Goal: Task Accomplishment & Management: Complete application form

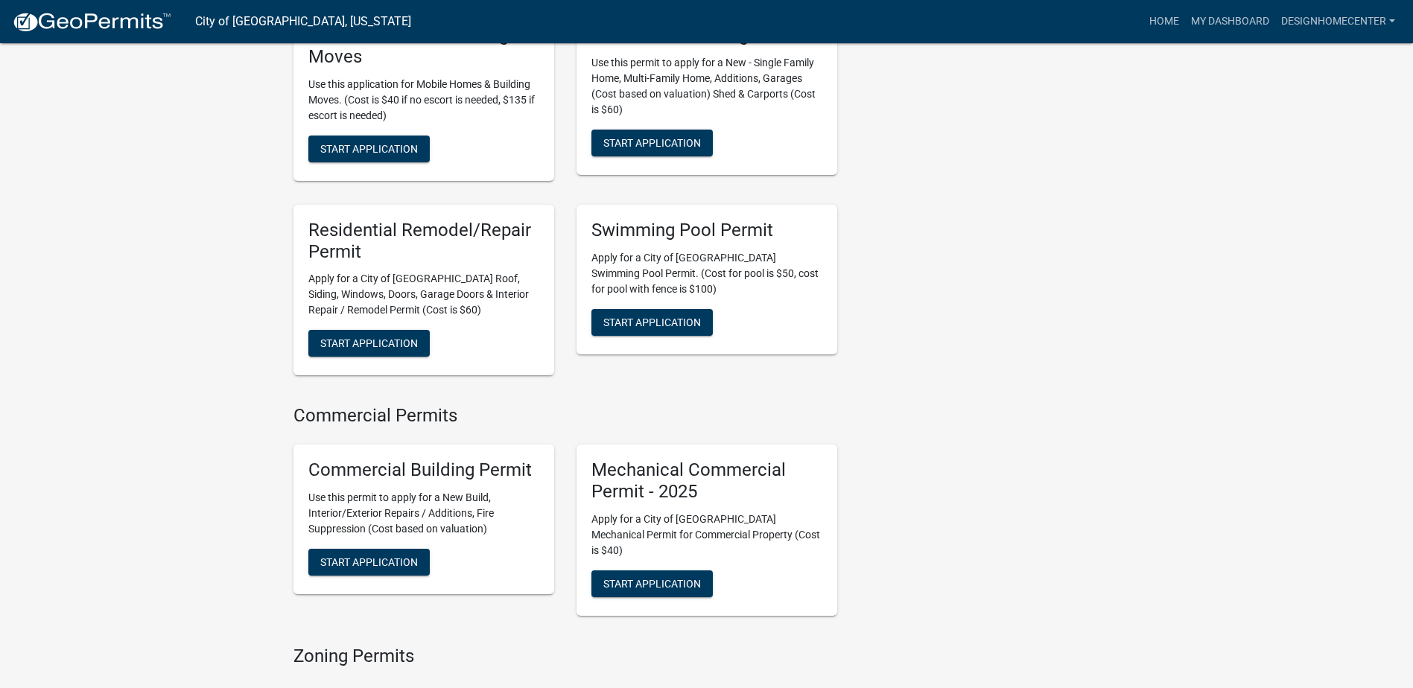
scroll to position [990, 0]
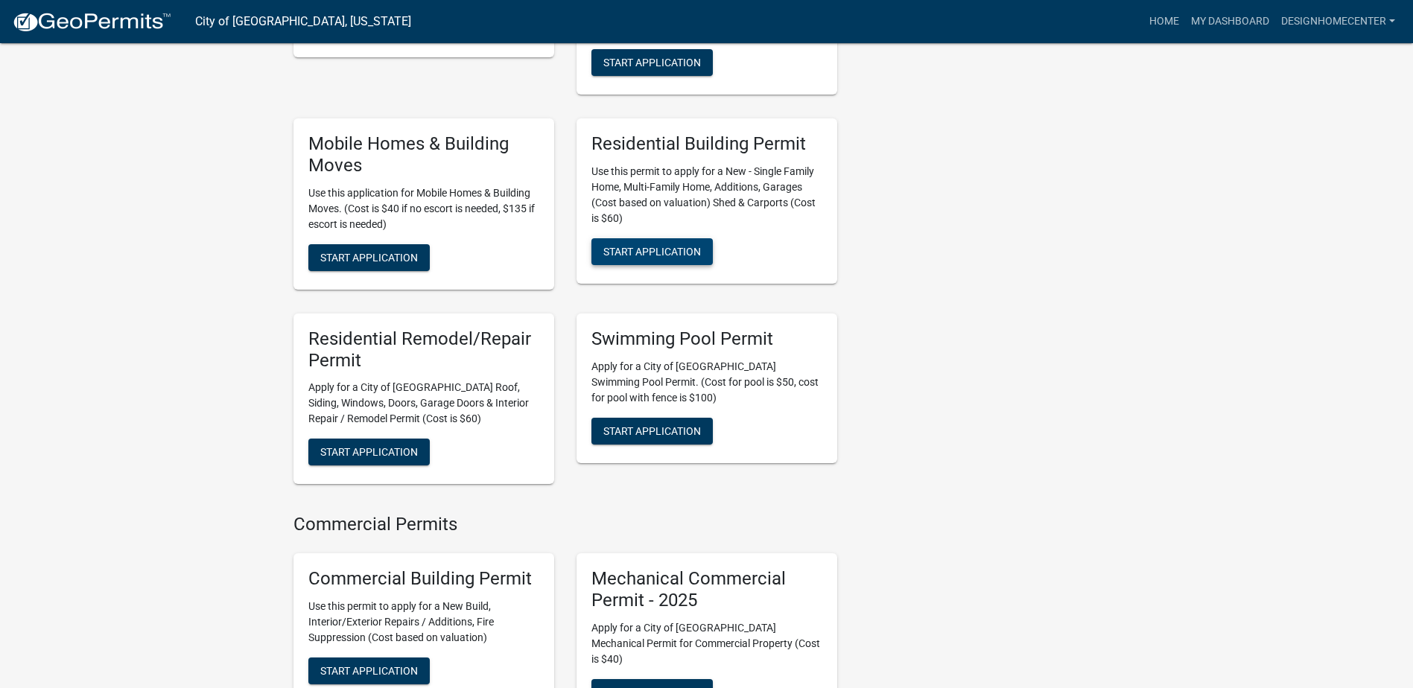
click at [643, 246] on span "Start Application" at bounding box center [652, 252] width 98 height 12
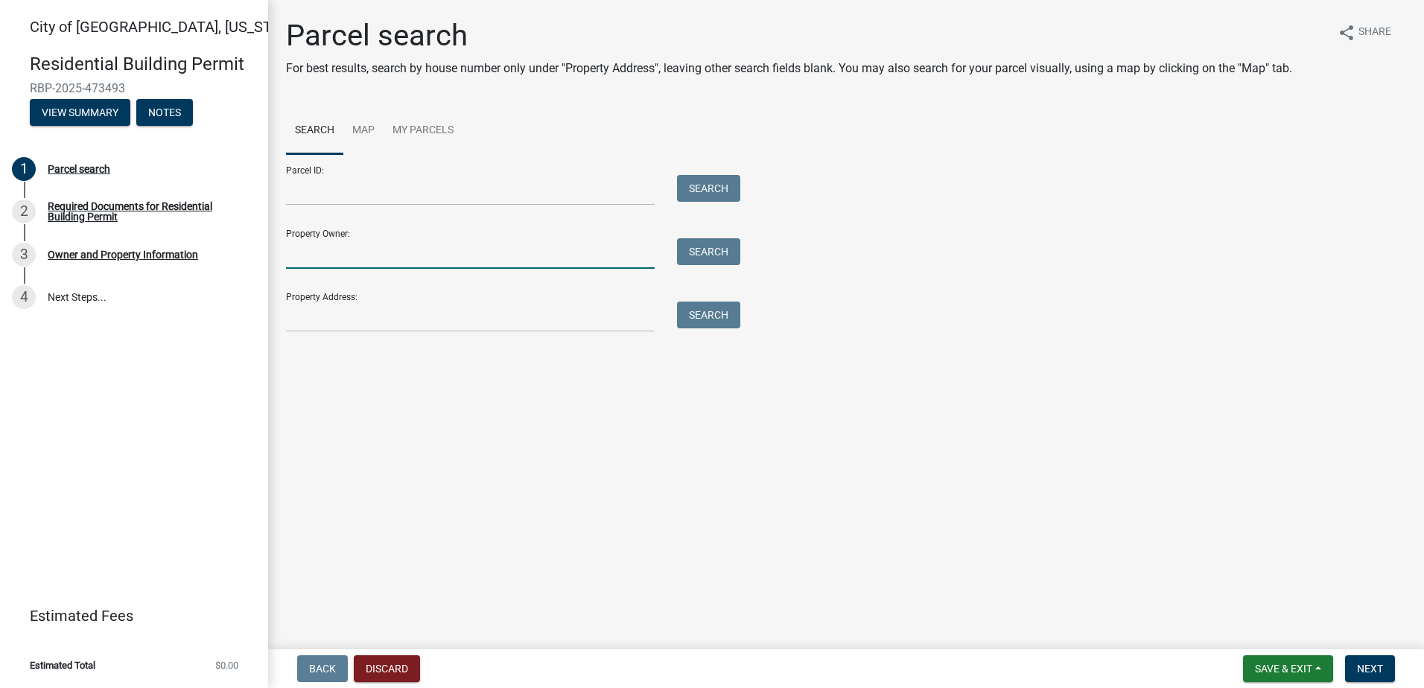
click at [366, 247] on input "Property Owner:" at bounding box center [470, 253] width 369 height 31
click at [698, 421] on main "Parcel search For best results, search by house number only under "Property Add…" at bounding box center [846, 321] width 1156 height 643
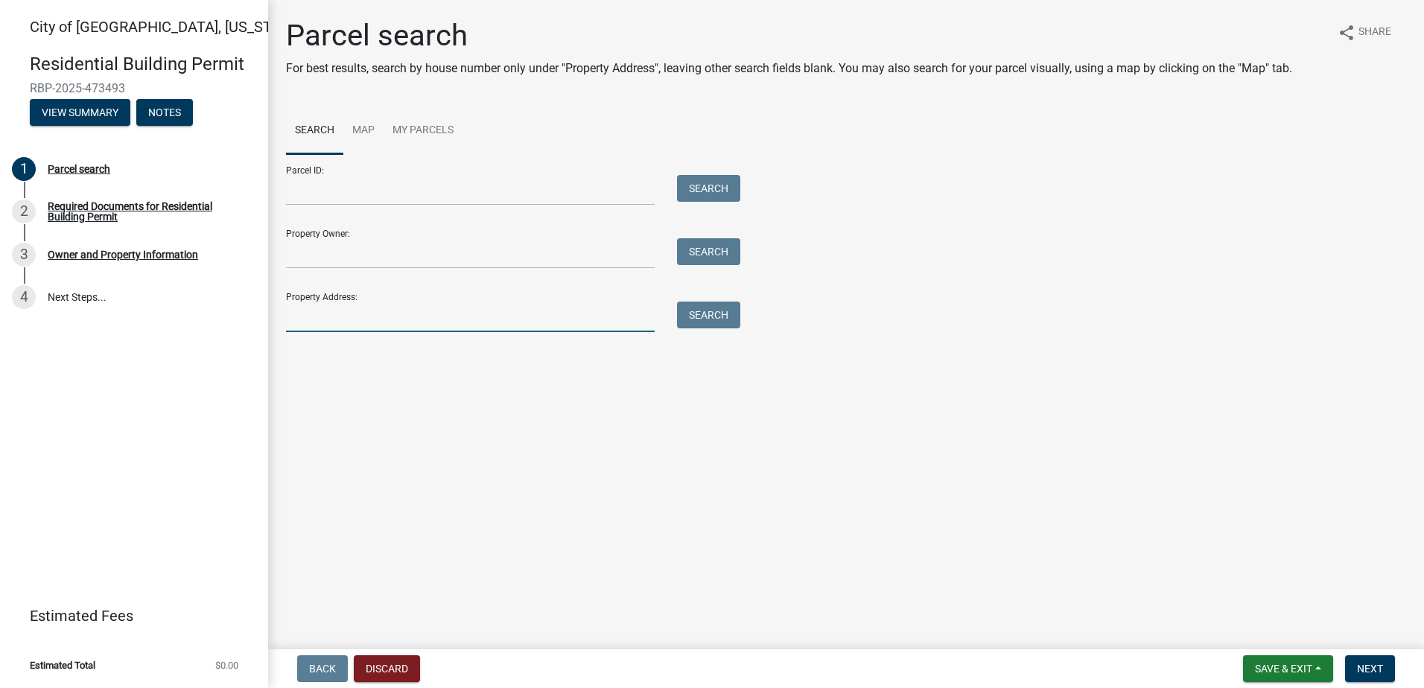
click at [314, 325] on input "Property Address:" at bounding box center [470, 317] width 369 height 31
type input "608 SOUTH FRONT"
click at [696, 319] on button "Search" at bounding box center [708, 315] width 63 height 27
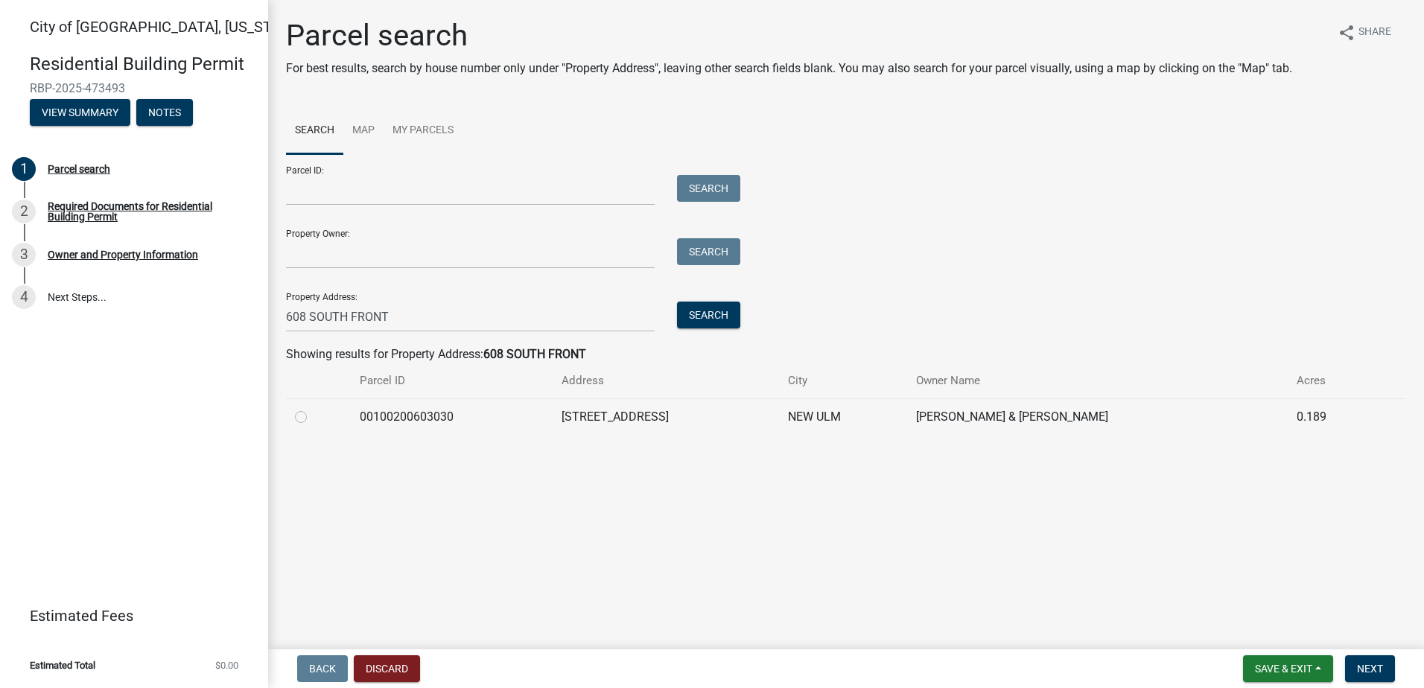
click at [313, 408] on label at bounding box center [313, 408] width 0 height 0
click at [313, 416] on input "radio" at bounding box center [318, 413] width 10 height 10
radio input "true"
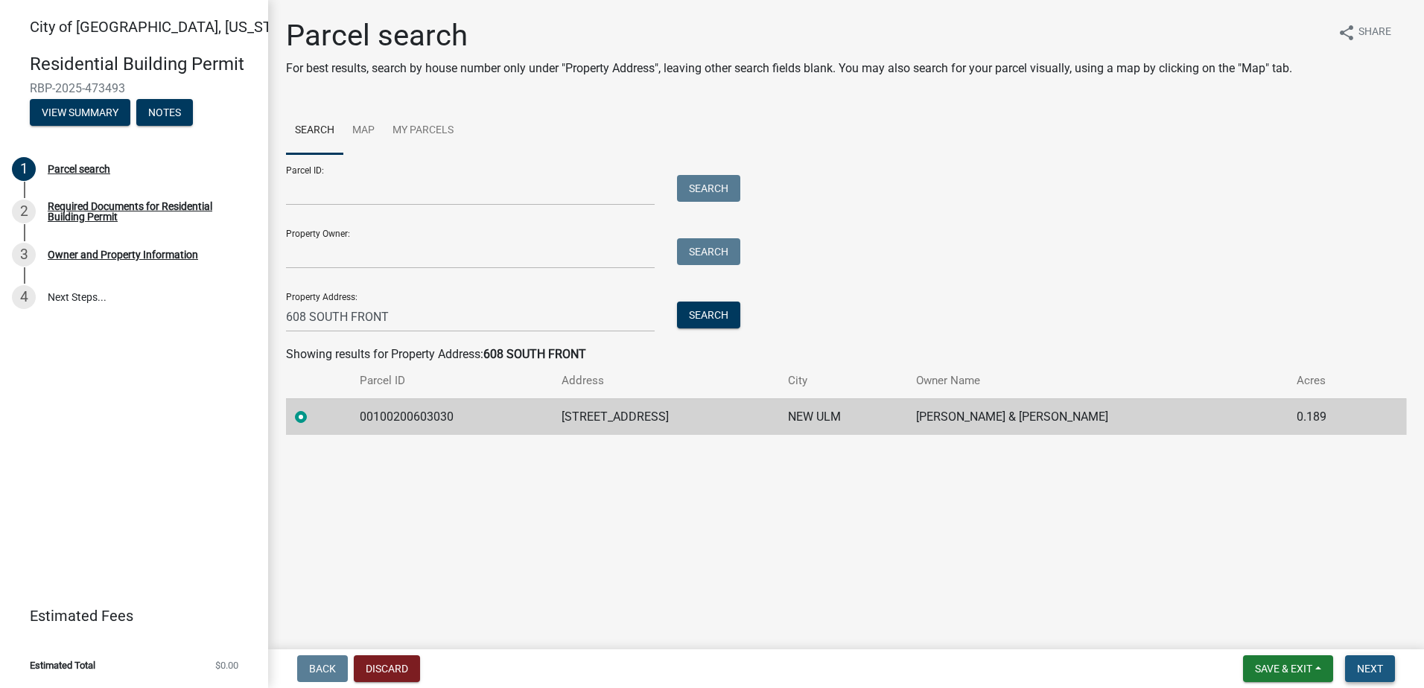
click at [1375, 669] on span "Next" at bounding box center [1370, 669] width 26 height 12
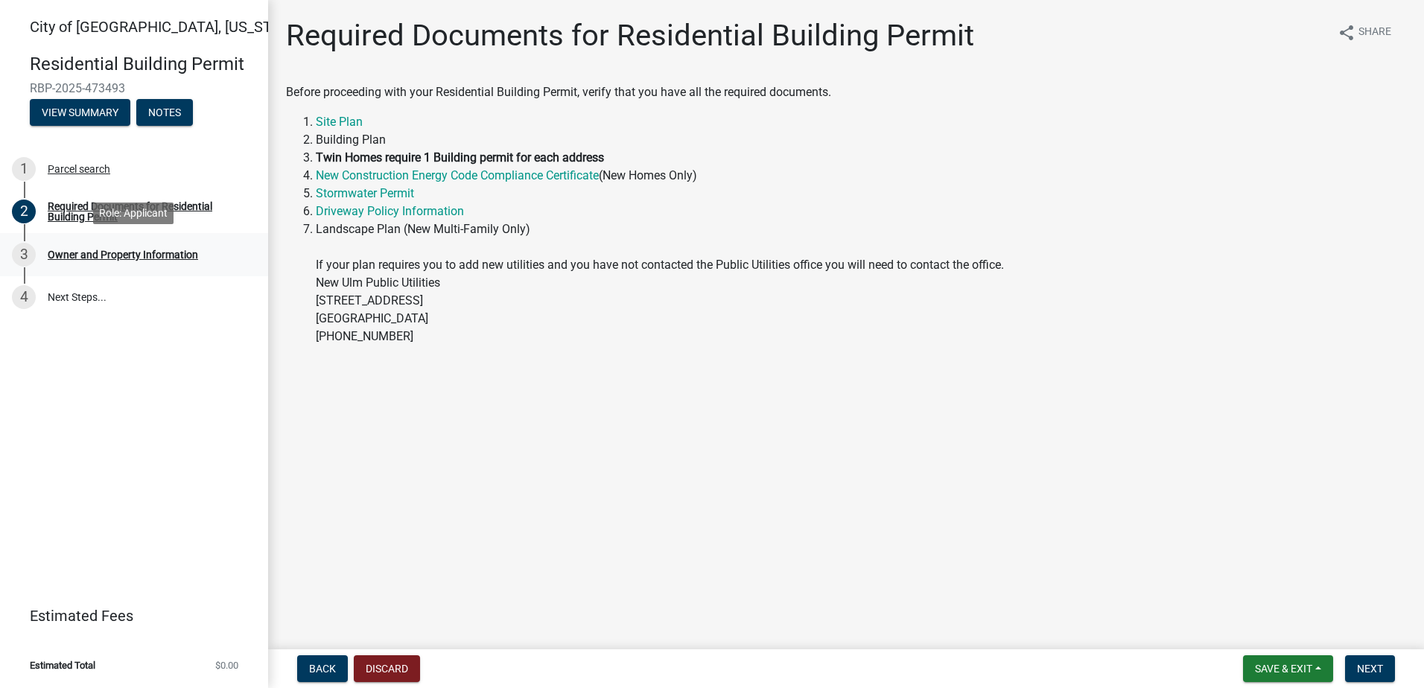
click at [130, 258] on div "Owner and Property Information" at bounding box center [123, 254] width 150 height 10
click at [131, 255] on div "Owner and Property Information" at bounding box center [123, 254] width 150 height 10
click at [1361, 667] on span "Next" at bounding box center [1370, 669] width 26 height 12
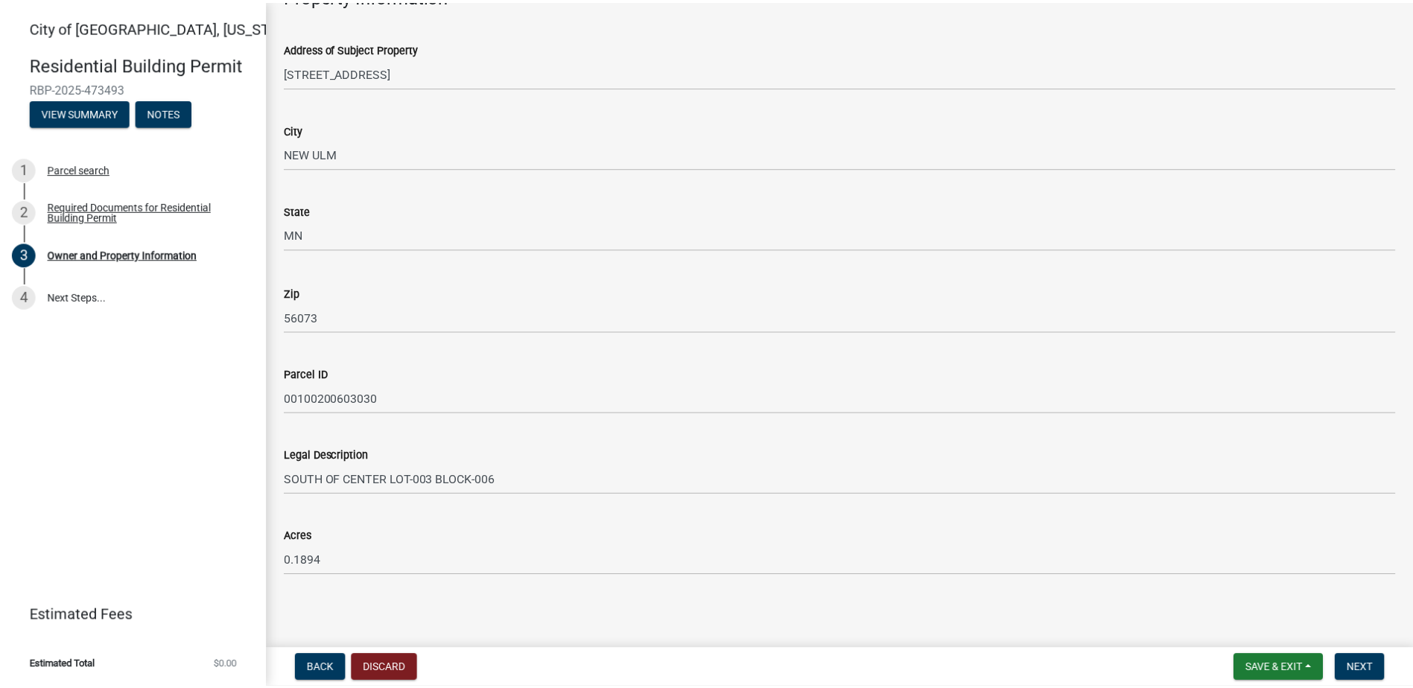
scroll to position [897, 0]
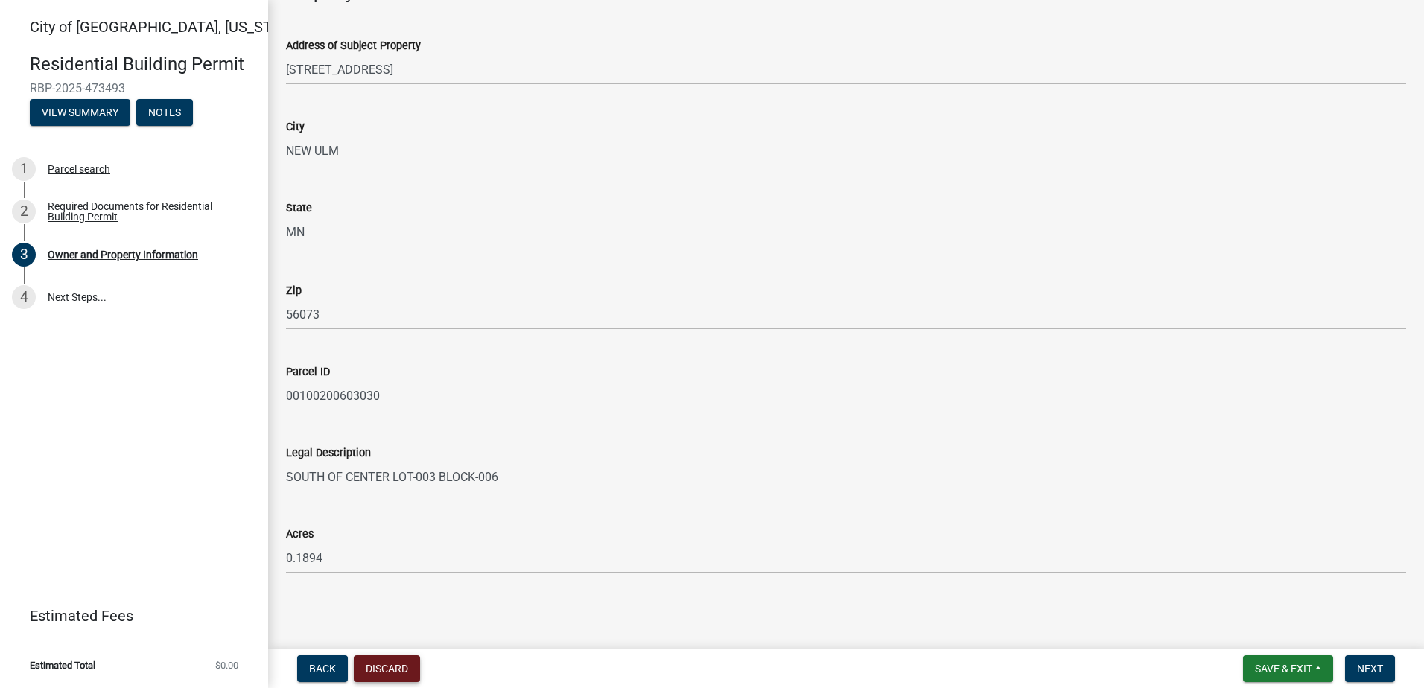
click at [392, 671] on button "Discard" at bounding box center [387, 668] width 66 height 27
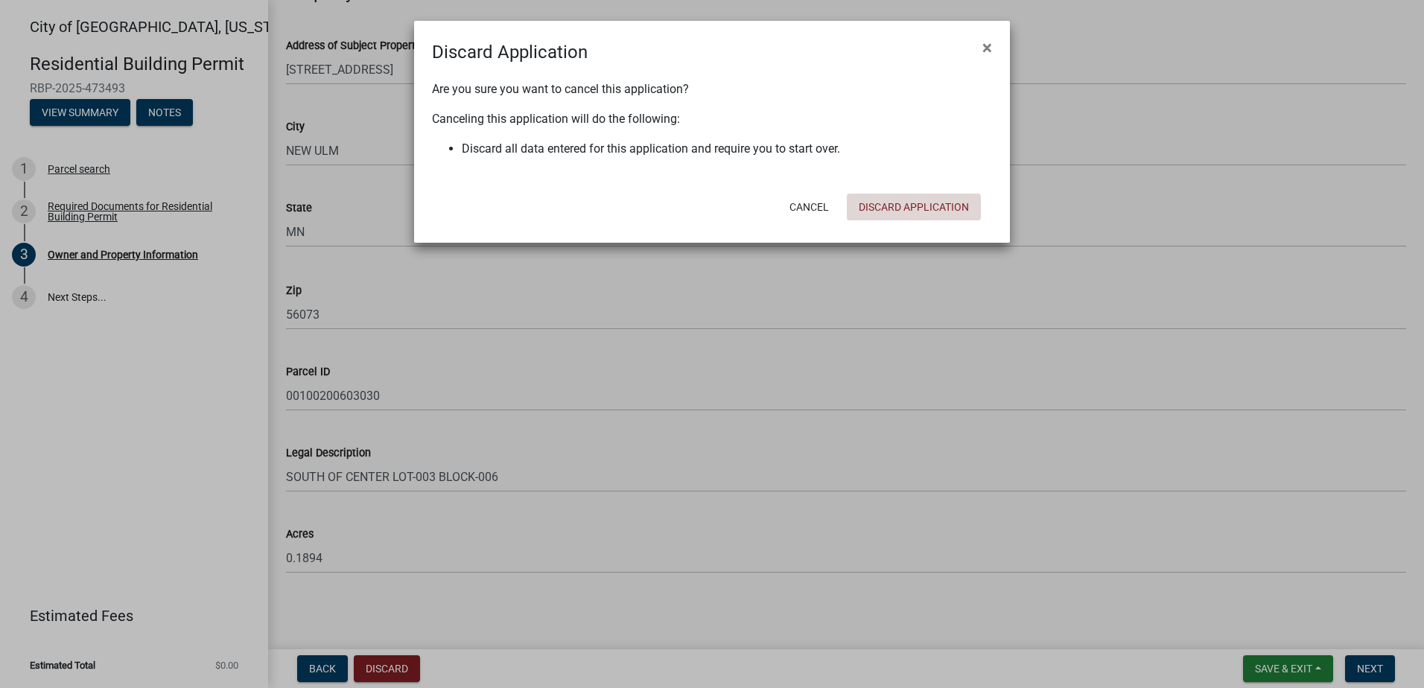
click at [898, 209] on button "Discard Application" at bounding box center [914, 207] width 134 height 27
